Goal: Transaction & Acquisition: Obtain resource

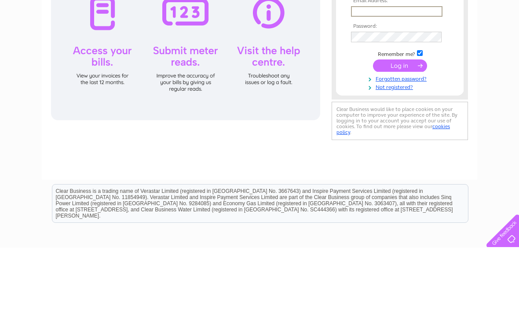
type input "amandahouseofhair@outlook.com"
click at [400, 132] on input "submit" at bounding box center [400, 132] width 54 height 12
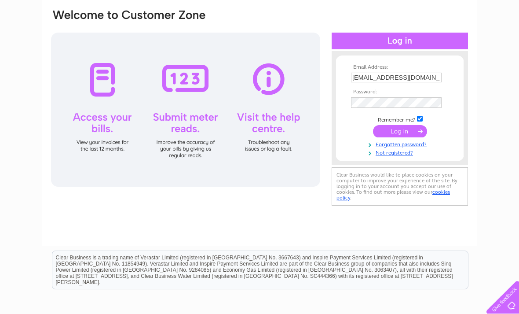
click at [420, 130] on input "submit" at bounding box center [400, 131] width 54 height 12
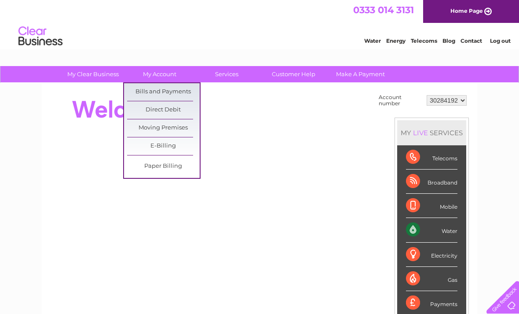
click at [176, 148] on link "E-Billing" at bounding box center [163, 146] width 73 height 18
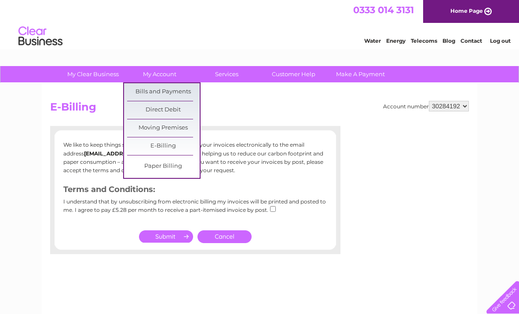
click at [185, 90] on link "Bills and Payments" at bounding box center [163, 92] width 73 height 18
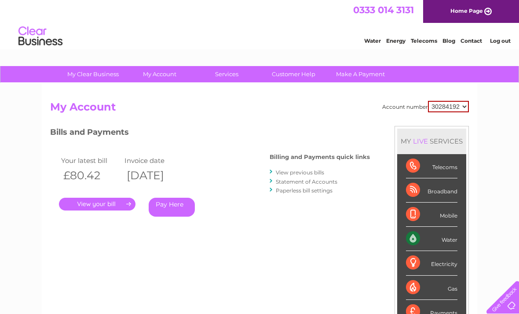
click at [307, 171] on link "View previous bills" at bounding box center [300, 172] width 48 height 7
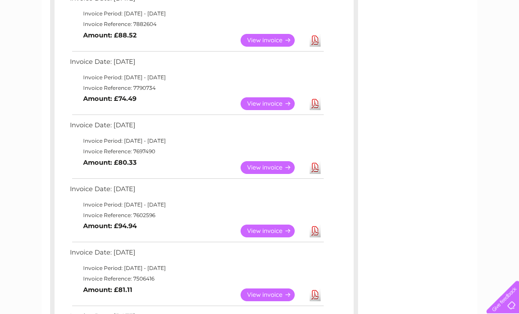
scroll to position [363, 0]
click at [282, 226] on link "View" at bounding box center [273, 230] width 65 height 13
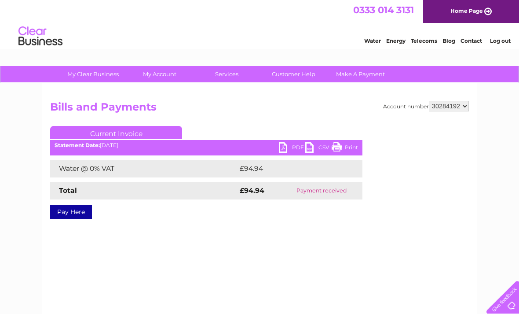
click at [286, 154] on link "PDF" at bounding box center [292, 148] width 26 height 13
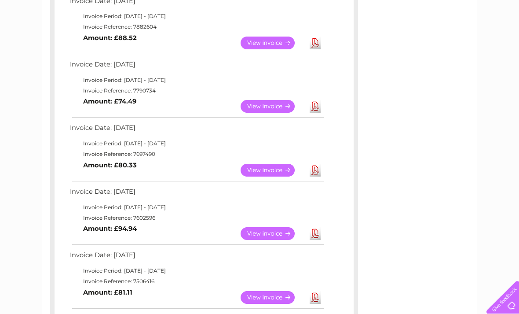
scroll to position [352, 0]
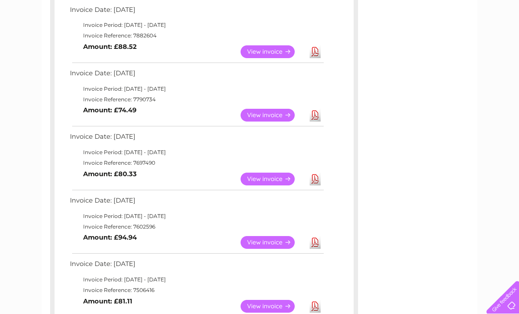
click at [277, 174] on link "View" at bounding box center [273, 178] width 65 height 13
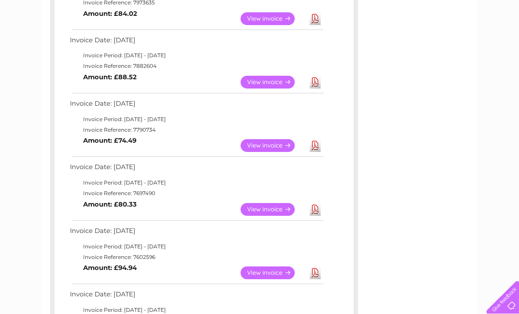
scroll to position [322, 0]
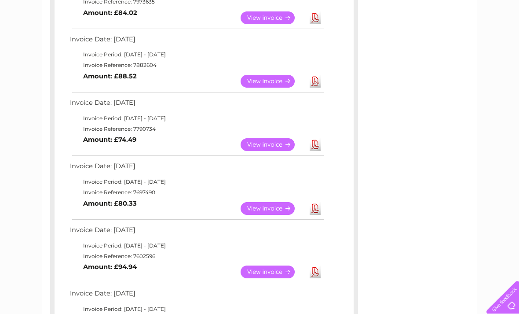
click at [280, 140] on link "View" at bounding box center [273, 144] width 65 height 13
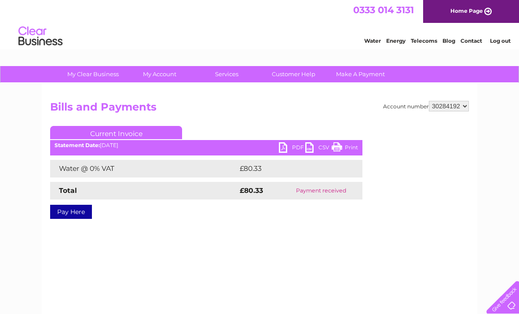
click at [295, 145] on link "PDF" at bounding box center [292, 148] width 26 height 13
click at [292, 152] on link "PDF" at bounding box center [292, 148] width 26 height 13
